Goal: Register for event/course

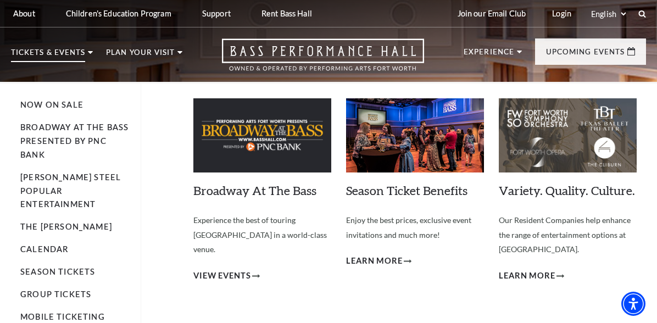
click at [79, 58] on p "Tickets & Events" at bounding box center [48, 55] width 74 height 13
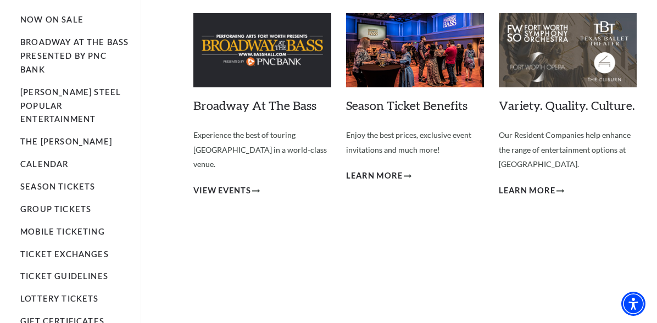
scroll to position [86, 0]
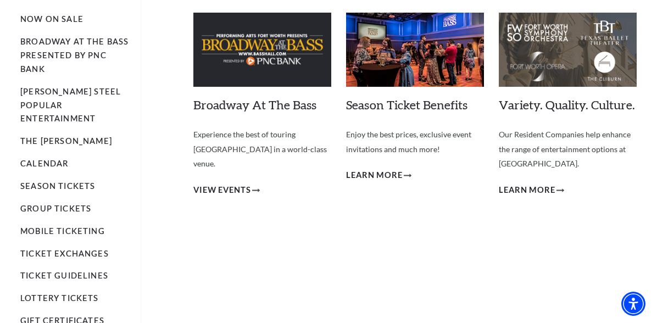
click at [59, 157] on li "Calendar" at bounding box center [74, 164] width 109 height 14
click at [55, 159] on link "Calendar" at bounding box center [44, 163] width 48 height 9
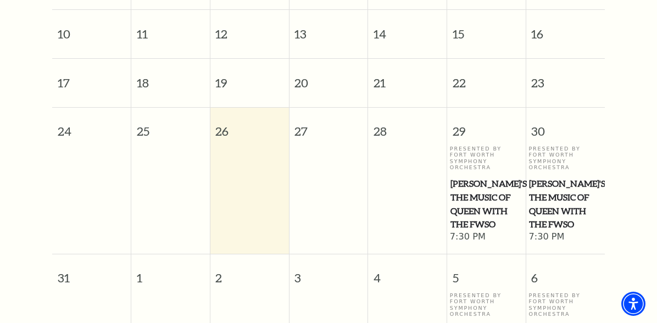
scroll to position [395, 0]
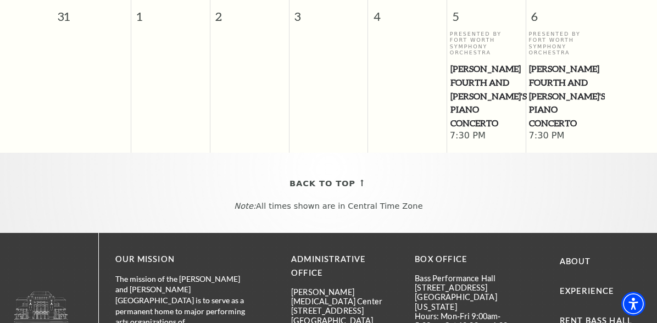
click at [329, 211] on div "Back To Top Note: All times shown are in Central Time Zone" at bounding box center [328, 193] width 657 height 80
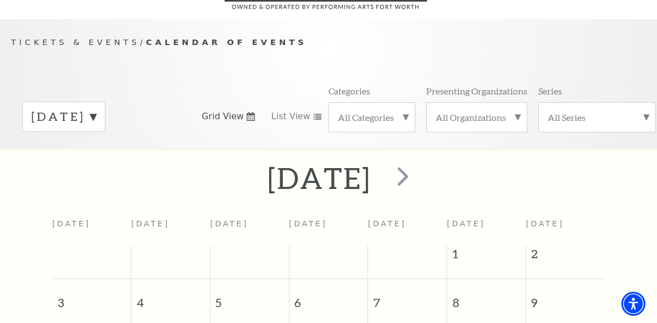
scroll to position [0, 0]
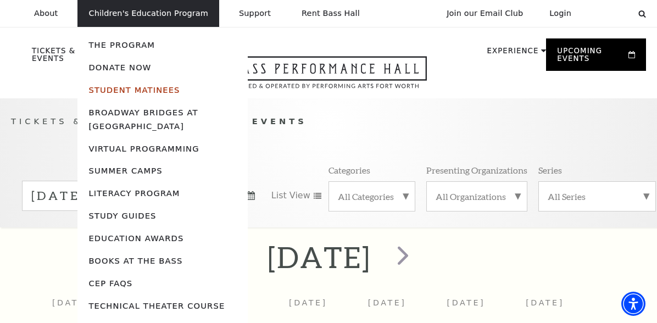
click at [146, 88] on link "Student Matinees" at bounding box center [133, 89] width 91 height 9
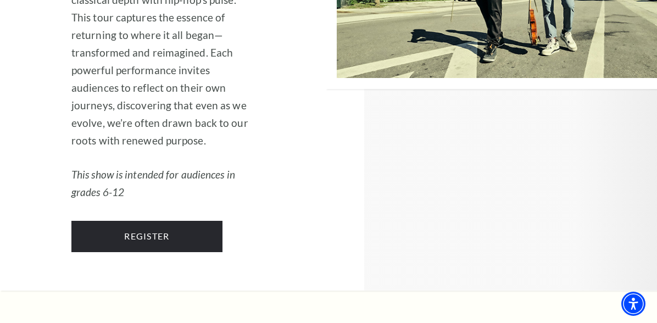
scroll to position [1907, 0]
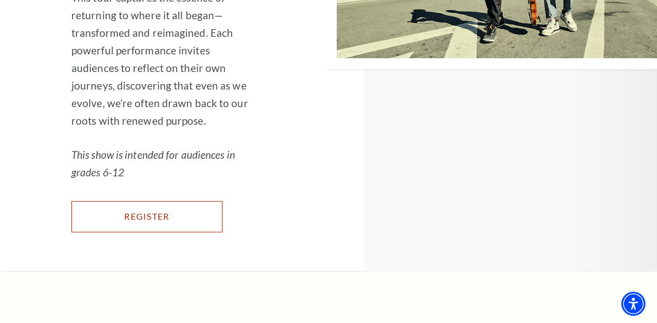
click at [154, 232] on link "Register" at bounding box center [146, 216] width 151 height 31
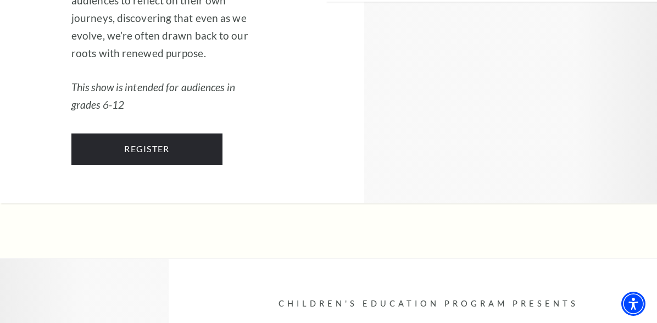
scroll to position [1988, 0]
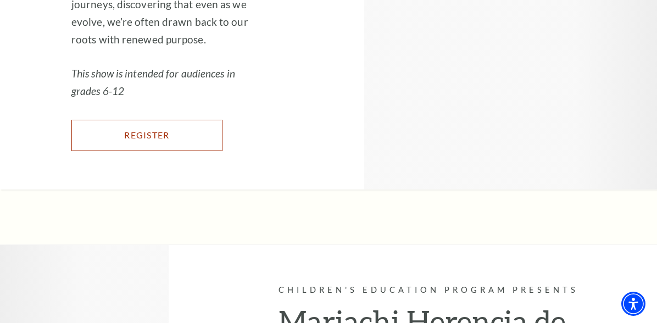
click at [174, 151] on link "Register" at bounding box center [146, 135] width 151 height 31
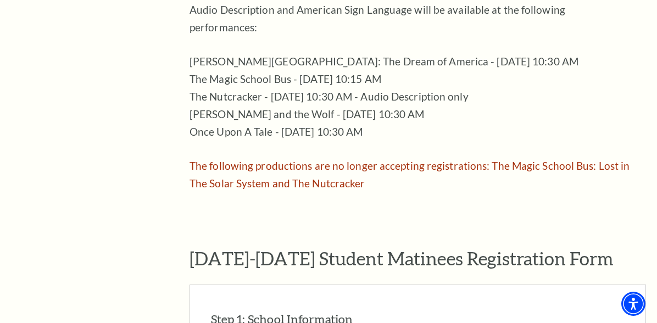
scroll to position [639, 0]
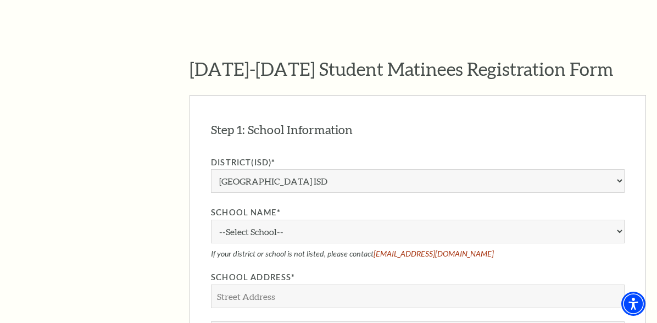
scroll to position [830, 0]
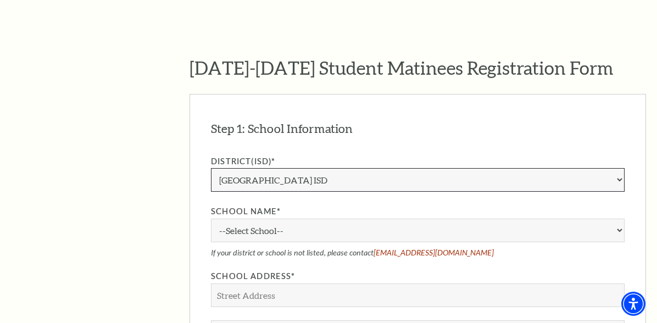
click at [264, 168] on select "Aledo ISD Alvarado ISD Alvord ISD Arlington ISD Azle ISD Bellevue ISD Birdville…" at bounding box center [418, 180] width 414 height 24
select select "Eagle Mountain-Saginaw ISD"
click at [211, 168] on select "Aledo ISD Alvarado ISD Alvord ISD Arlington ISD Azle ISD Bellevue ISD Birdville…" at bounding box center [418, 180] width 414 height 24
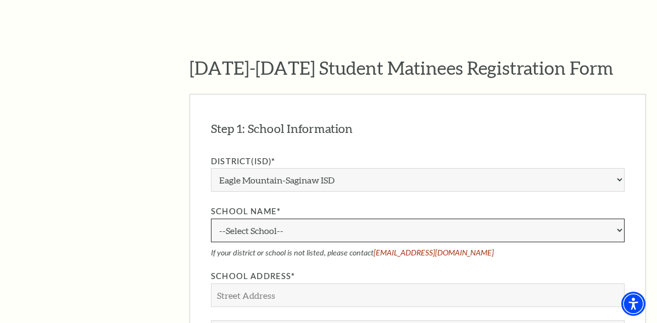
click at [275, 221] on select "--Select School-- Boswell High School Boswell High School Bryson Elementary Sch…" at bounding box center [418, 231] width 414 height 24
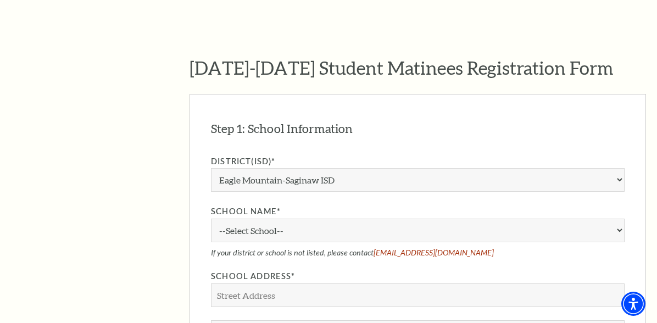
click at [136, 171] on aside "The Program Donate Now Student Matinees Broadway Bridges at Bass Performance Ha…" at bounding box center [84, 195] width 146 height 1512
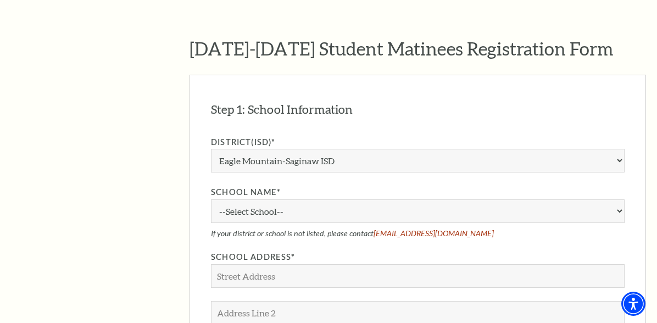
scroll to position [961, 0]
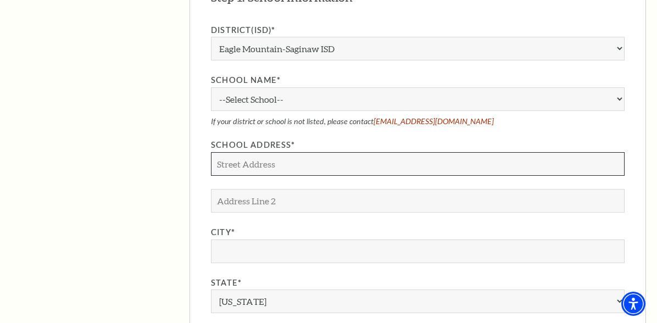
click at [269, 152] on input "School Address*" at bounding box center [418, 164] width 414 height 24
type input "6251 ELAND RUN"
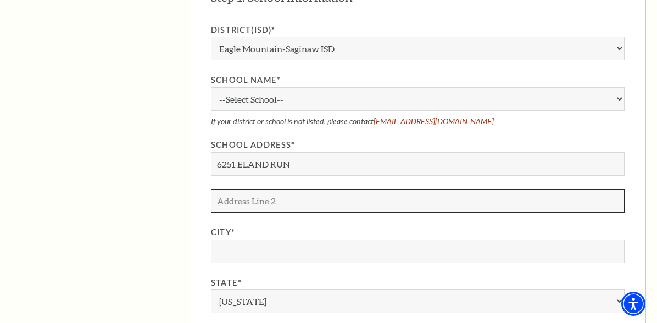
type input "6251 ELAND RUN"
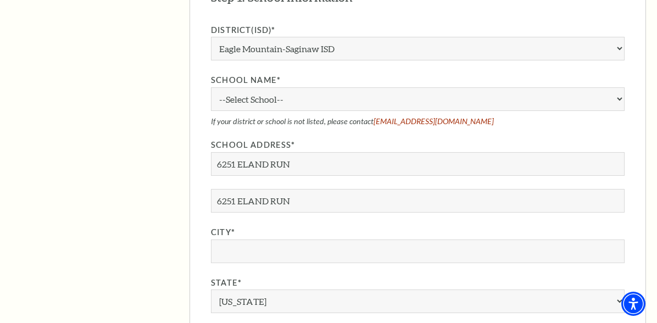
type input "Saginaw, TX 76179"
type input "76179"
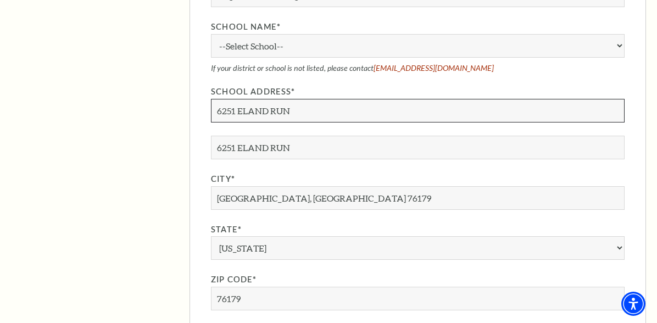
scroll to position [1064, 0]
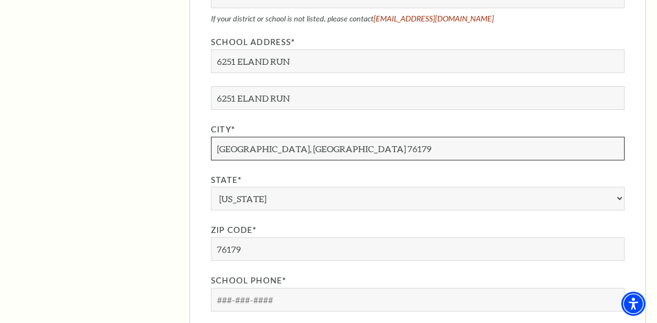
drag, startPoint x: 297, startPoint y: 130, endPoint x: 255, endPoint y: 129, distance: 41.2
click at [255, 137] on input "Saginaw, TX 76179" at bounding box center [418, 149] width 414 height 24
type input "Saginaw"
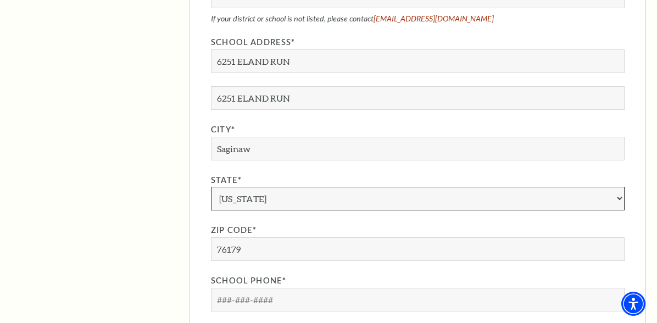
click at [221, 187] on select "Alabama Alaska American Embassy American Embassy American Samoa Arizona Arkansa…" at bounding box center [418, 199] width 414 height 24
click at [225, 187] on select "Alabama Alaska American Embassy American Embassy American Samoa Arizona Arkansa…" at bounding box center [418, 199] width 414 height 24
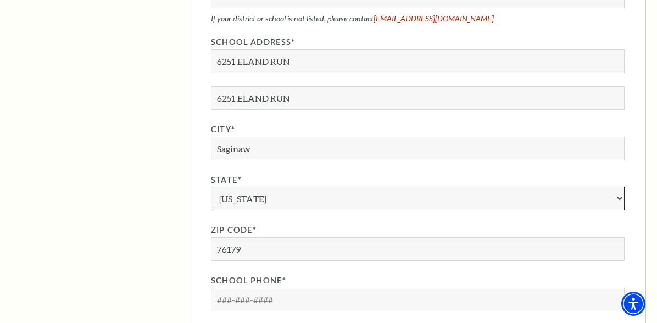
select select "TX"
click at [211, 187] on select "Alabama Alaska American Embassy American Embassy American Samoa Arizona Arkansa…" at bounding box center [418, 199] width 414 height 24
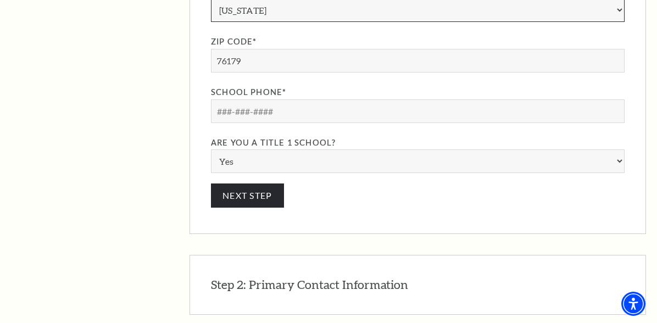
scroll to position [1254, 0]
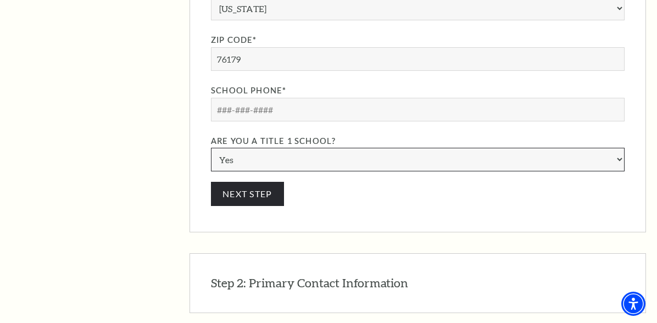
click at [266, 148] on select "Yes No" at bounding box center [418, 160] width 414 height 24
select select "N"
click at [211, 148] on select "Yes No" at bounding box center [418, 160] width 414 height 24
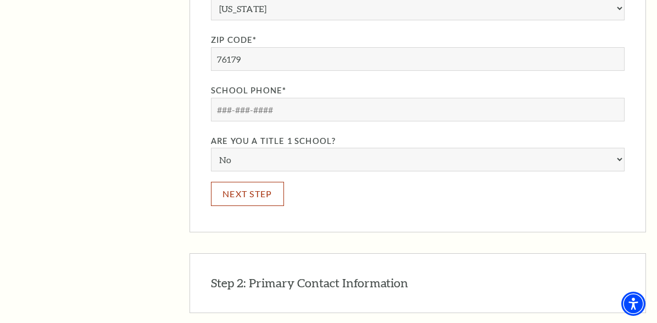
click at [265, 182] on button "Next Step" at bounding box center [247, 194] width 73 height 24
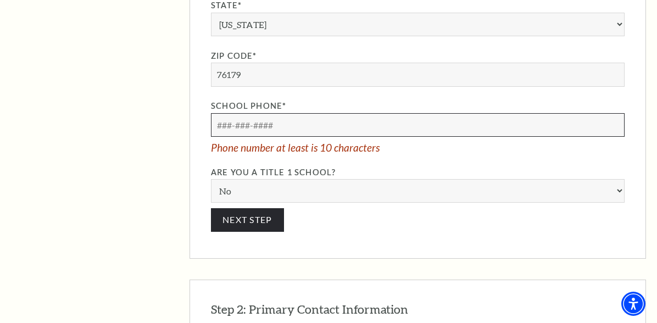
click at [268, 113] on input "School Phone*" at bounding box center [418, 125] width 414 height 24
type input "817-586-5460"
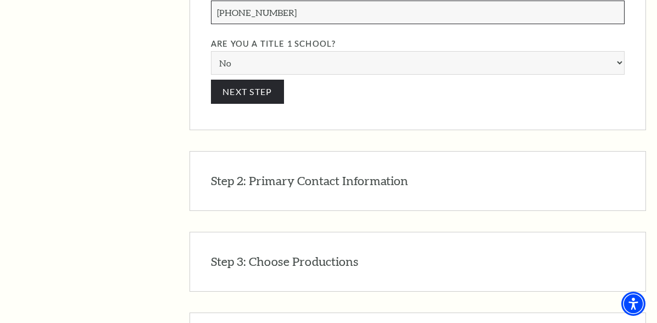
scroll to position [1367, 0]
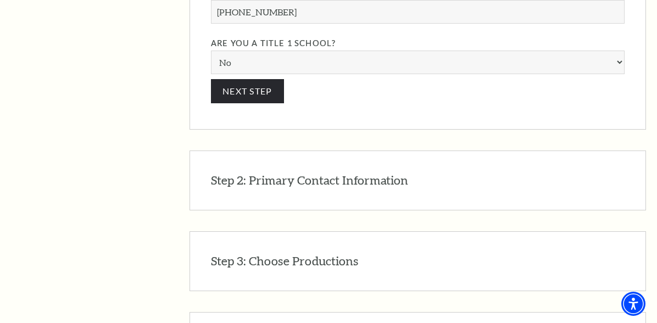
drag, startPoint x: 316, startPoint y: 185, endPoint x: 300, endPoint y: 166, distance: 24.1
click at [300, 166] on div "Step 2: Primary Contact Information EDIT The primary contact will receive all p…" at bounding box center [418, 181] width 456 height 60
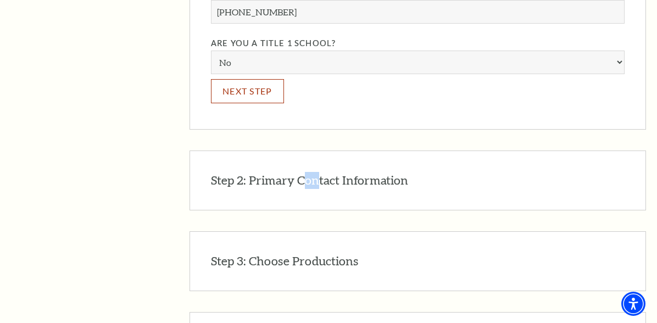
drag, startPoint x: 300, startPoint y: 166, endPoint x: 253, endPoint y: 67, distance: 110.1
click at [253, 79] on button "Next Step" at bounding box center [247, 91] width 73 height 24
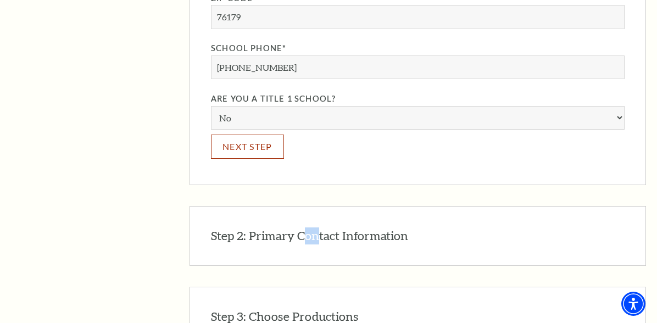
scroll to position [1308, 0]
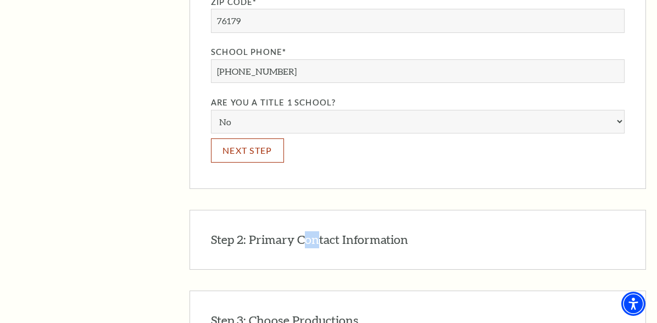
click at [257, 138] on button "Next Step" at bounding box center [247, 150] width 73 height 24
click at [254, 138] on button "Next Step" at bounding box center [247, 150] width 73 height 24
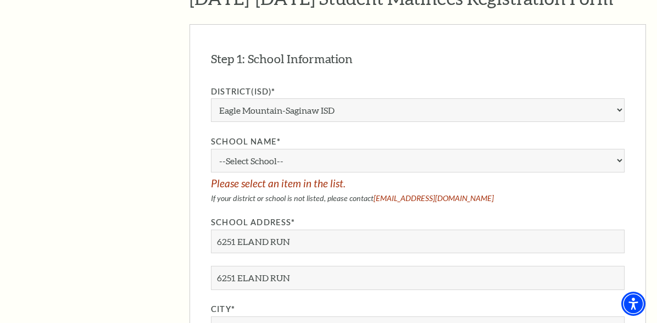
scroll to position [902, 0]
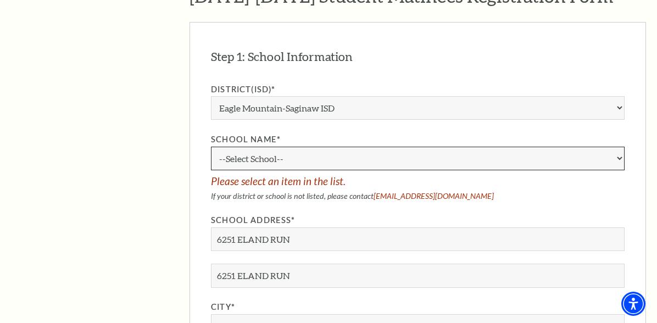
click at [324, 147] on select "--Select School-- Boswell High School Boswell High School Bryson Elementary Sch…" at bounding box center [418, 159] width 414 height 24
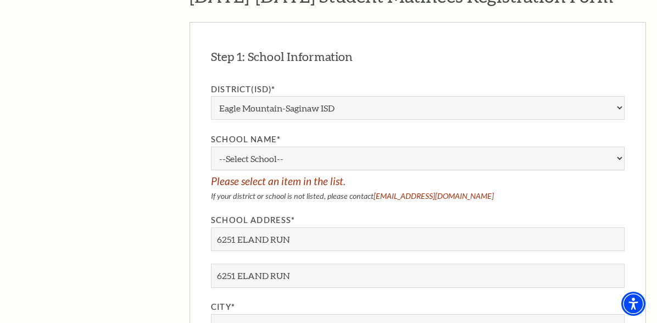
click at [100, 242] on aside "The Program Donate Now Student Matinees Broadway Bridges at Bass Performance Ha…" at bounding box center [84, 128] width 146 height 1523
click at [405, 191] on link "education@basshall.com" at bounding box center [434, 195] width 120 height 9
click at [501, 188] on div "District(ISD)* Aledo ISD Alvarado ISD Alvord ISD Arlington ISD Azle ISD Bellevu…" at bounding box center [418, 311] width 414 height 456
drag, startPoint x: 466, startPoint y: 180, endPoint x: 373, endPoint y: 176, distance: 92.9
click at [373, 191] on p "If your district or school is not listed, please contact education@basshall.com" at bounding box center [418, 195] width 414 height 9
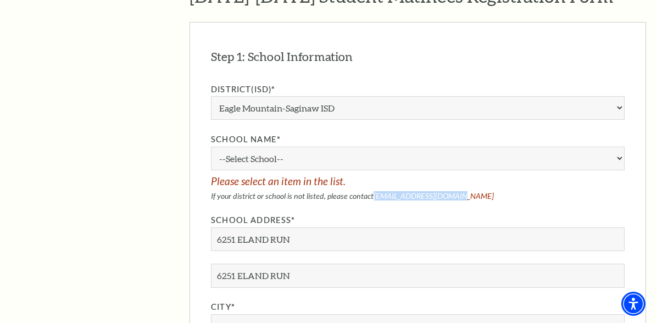
copy link "education@basshall.com"
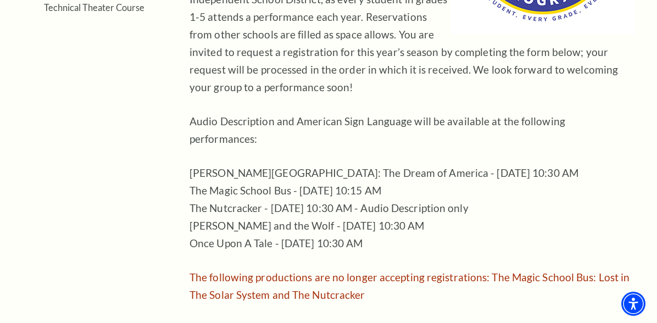
scroll to position [448, 0]
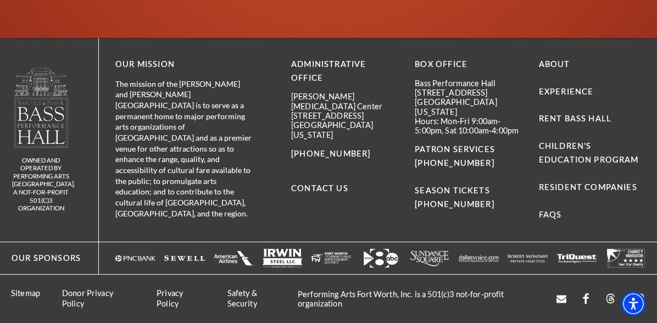
scroll to position [5006, 0]
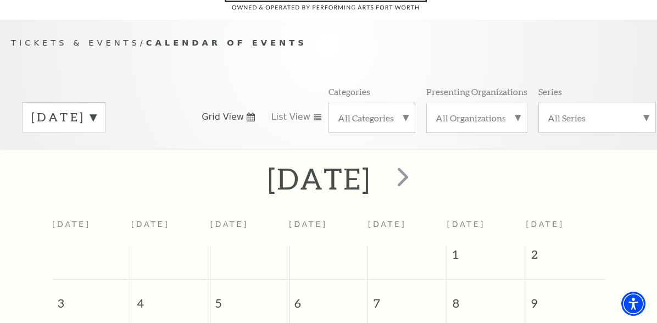
scroll to position [79, 0]
click at [419, 168] on span "next" at bounding box center [402, 175] width 31 height 31
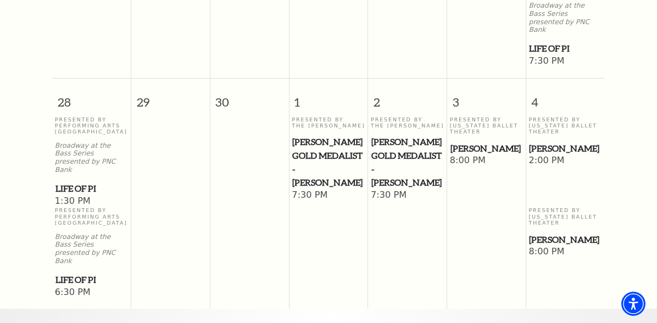
scroll to position [974, 0]
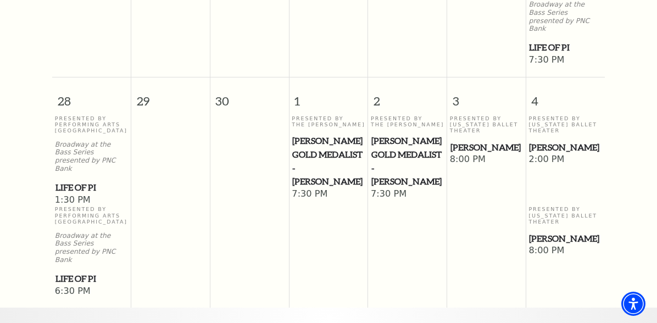
drag, startPoint x: 399, startPoint y: 111, endPoint x: 382, endPoint y: 92, distance: 25.7
click at [382, 115] on div "Presented By The Cliburn Cliburn Gold Medalist - Aristo Sham" at bounding box center [407, 152] width 73 height 74
click at [388, 134] on span "Cliburn Gold Medalist - Aristo Sham" at bounding box center [407, 161] width 72 height 54
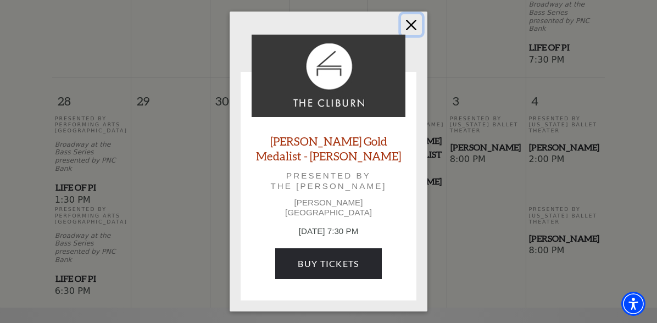
click at [416, 25] on button "Close" at bounding box center [411, 24] width 21 height 21
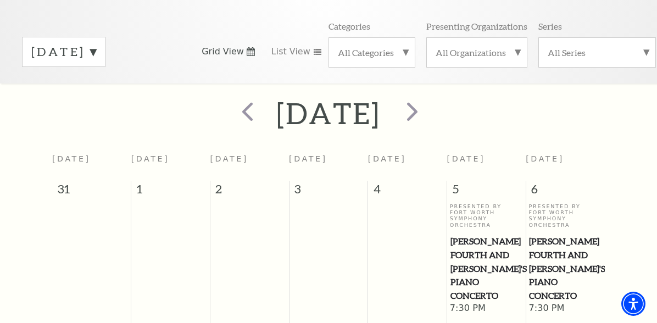
scroll to position [143, 0]
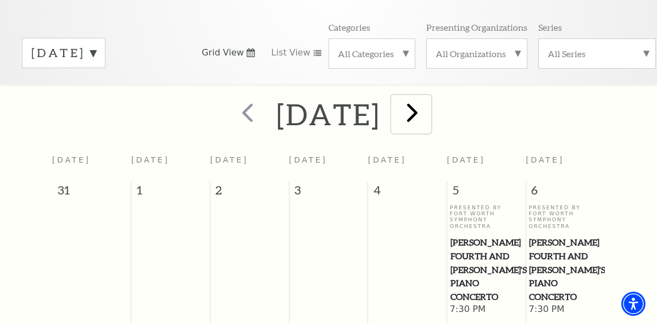
click at [428, 108] on span "next" at bounding box center [412, 112] width 31 height 31
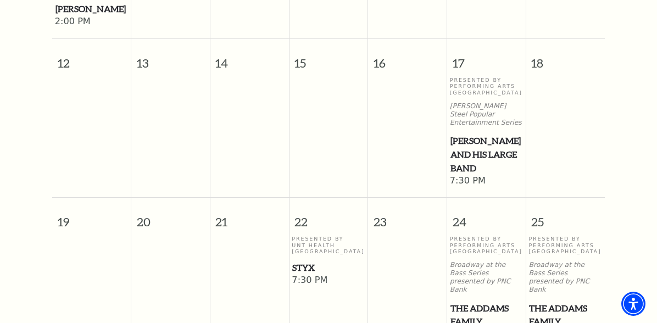
scroll to position [601, 0]
click at [473, 135] on span "[PERSON_NAME] and his Large Band" at bounding box center [486, 154] width 72 height 41
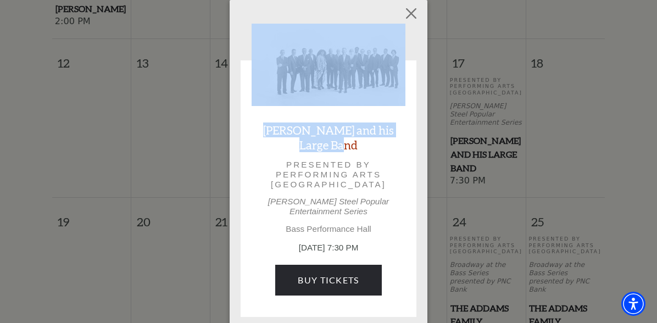
drag, startPoint x: 473, startPoint y: 135, endPoint x: 428, endPoint y: 103, distance: 55.2
click at [428, 103] on div "Empty heading Lyle Lovett and his Large Band Presented by Performing Arts Fort …" at bounding box center [328, 164] width 657 height 328
drag, startPoint x: 428, startPoint y: 103, endPoint x: 410, endPoint y: 14, distance: 90.9
click at [410, 14] on button "Close" at bounding box center [411, 13] width 21 height 21
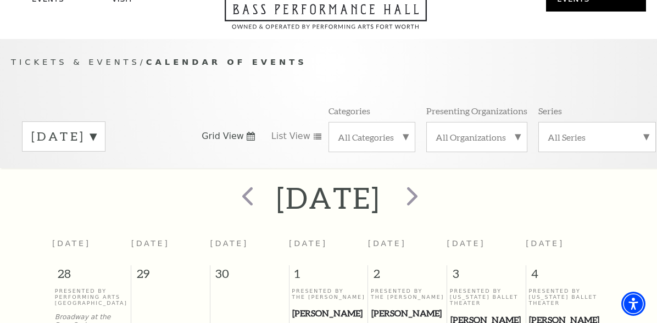
scroll to position [42, 0]
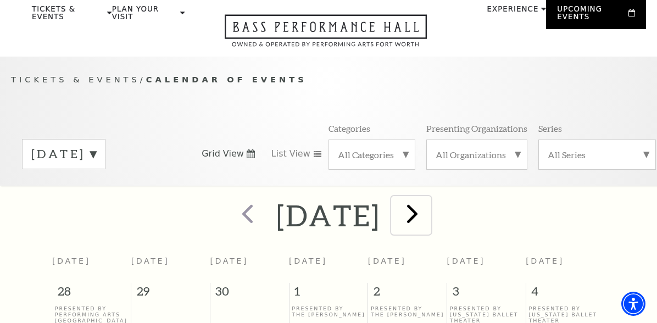
click at [428, 208] on span "next" at bounding box center [412, 213] width 31 height 31
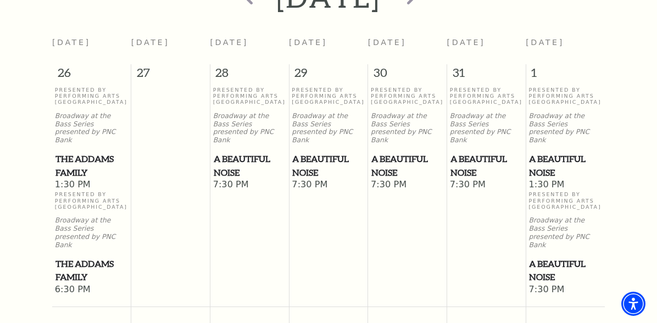
scroll to position [0, 0]
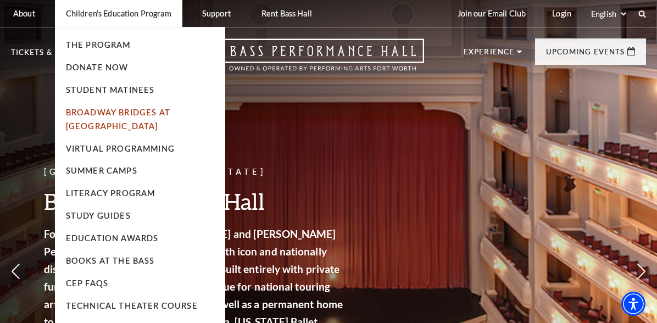
click at [112, 130] on link "Broadway Bridges at [GEOGRAPHIC_DATA]" at bounding box center [118, 119] width 104 height 23
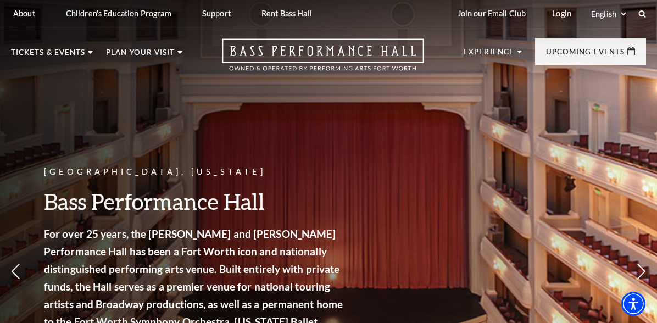
click at [286, 117] on div "Fort Worth, Texas Bass Performance Hall For over 25 years, the Nancy Lee and Pe…" at bounding box center [328, 235] width 657 height 495
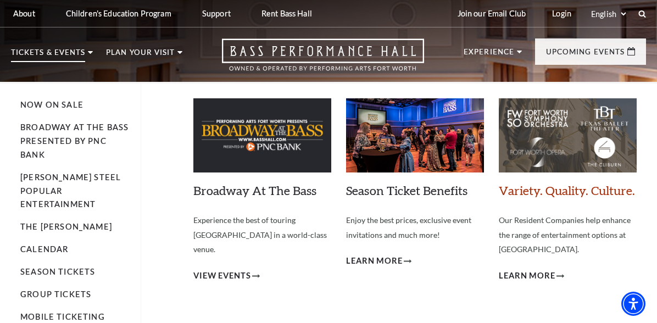
click at [545, 193] on link "Variety. Quality. Culture." at bounding box center [567, 190] width 136 height 15
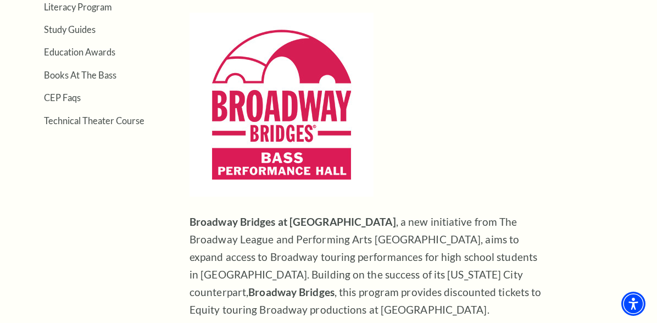
scroll to position [339, 0]
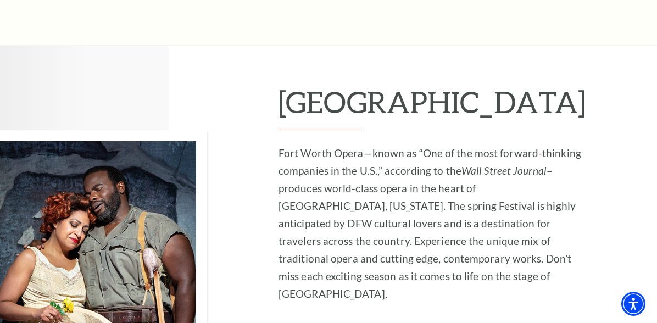
scroll to position [1589, 0]
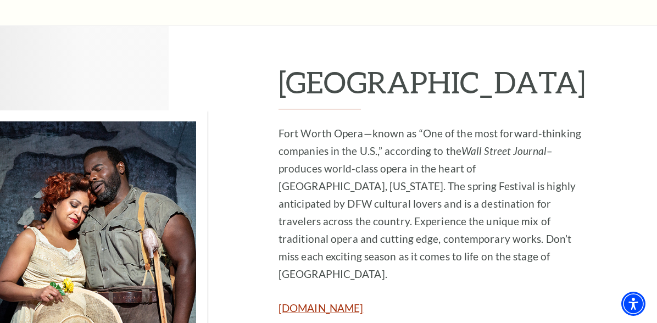
click at [363, 302] on link "[DOMAIN_NAME]" at bounding box center [320, 308] width 85 height 13
